Goal: Navigation & Orientation: Find specific page/section

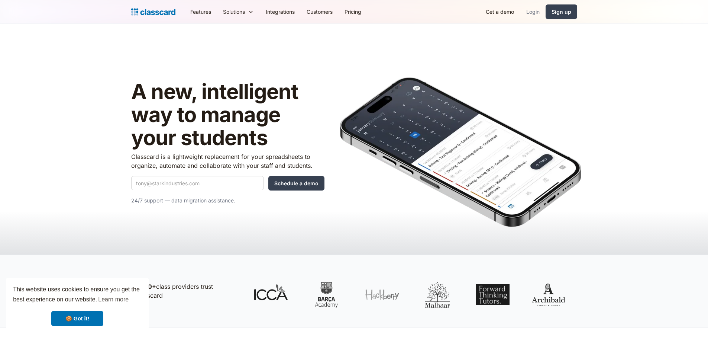
click at [537, 12] on link "Login" at bounding box center [533, 11] width 25 height 17
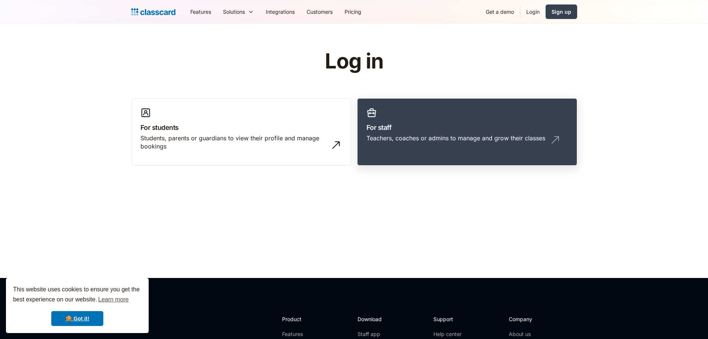
click at [462, 117] on link "For staff Teachers, coaches or admins to manage and grow their classes" at bounding box center [467, 132] width 220 height 68
